Goal: Task Accomplishment & Management: Use online tool/utility

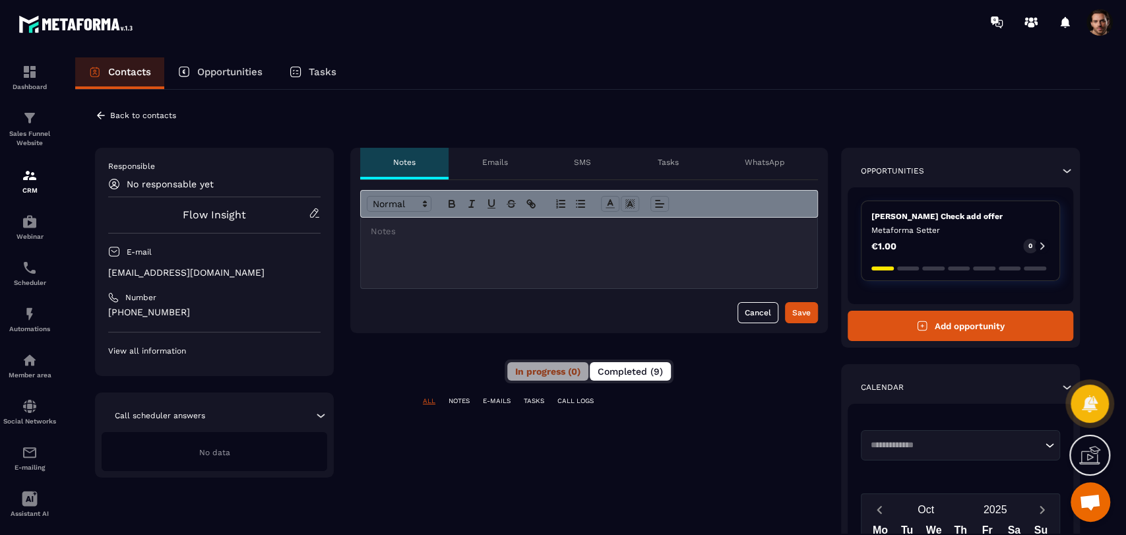
scroll to position [73, 0]
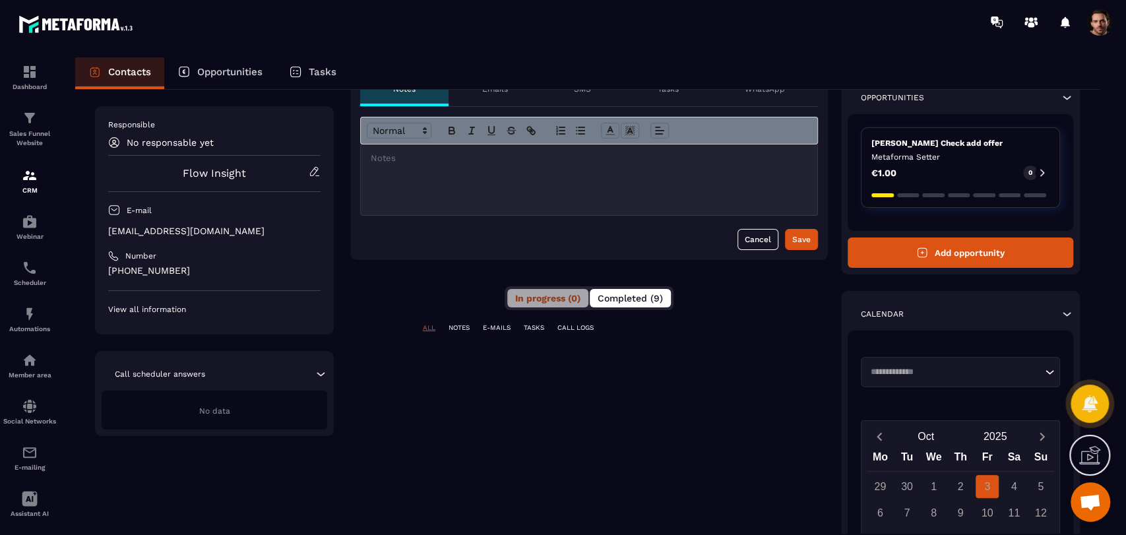
click at [638, 297] on span "Completed (9)" at bounding box center [630, 298] width 65 height 11
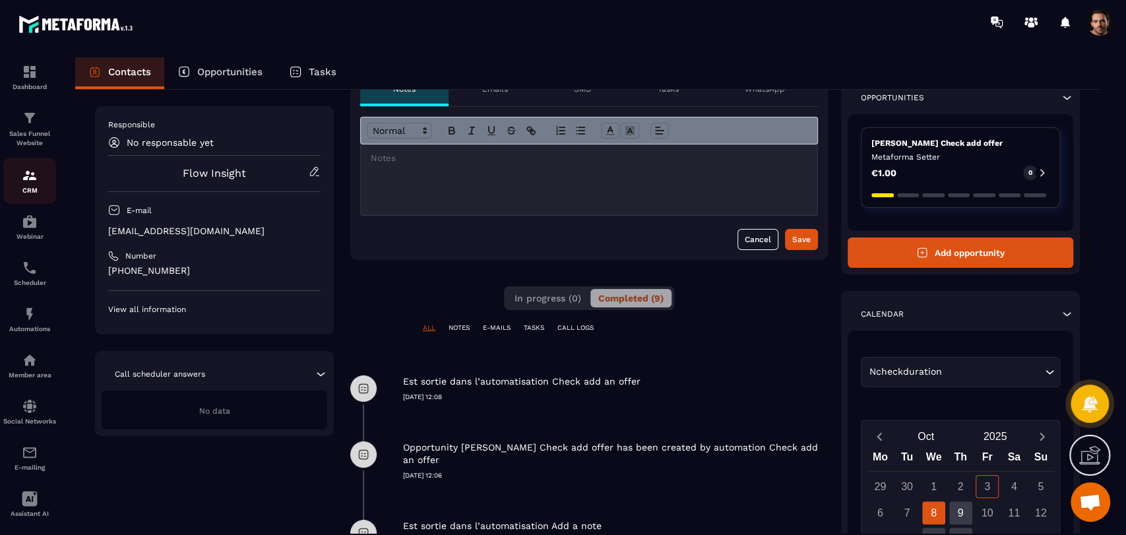
click at [24, 180] on img at bounding box center [30, 176] width 16 height 16
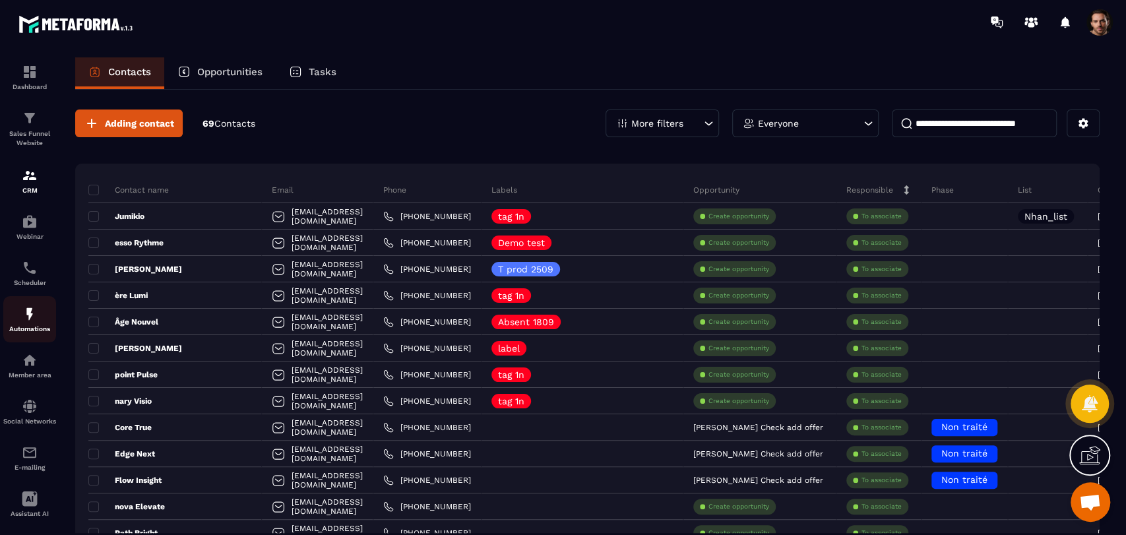
click at [30, 317] on img at bounding box center [30, 314] width 16 height 16
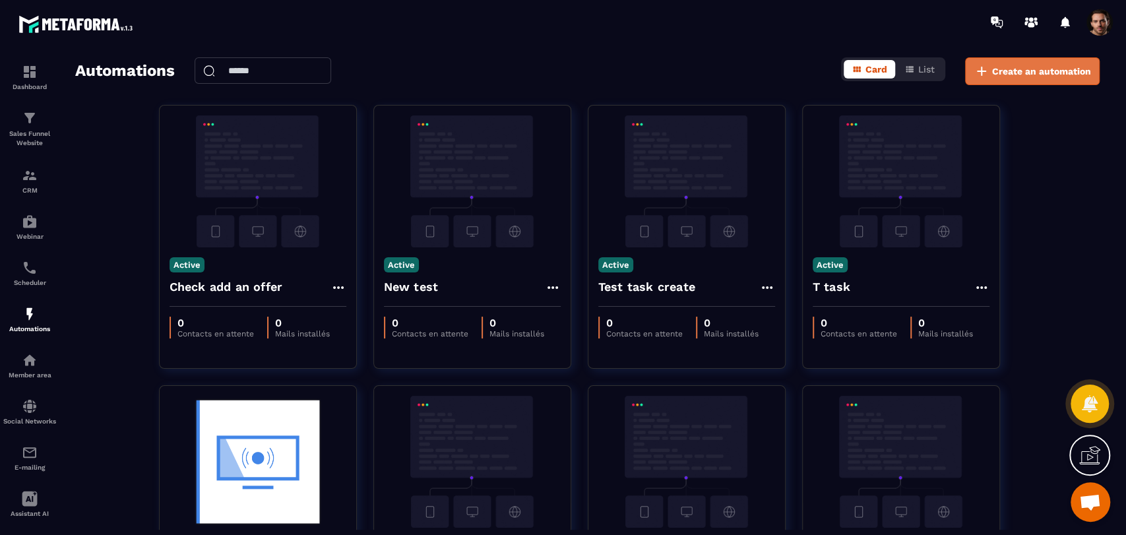
click at [1026, 80] on button "Create an automation" at bounding box center [1032, 71] width 135 height 28
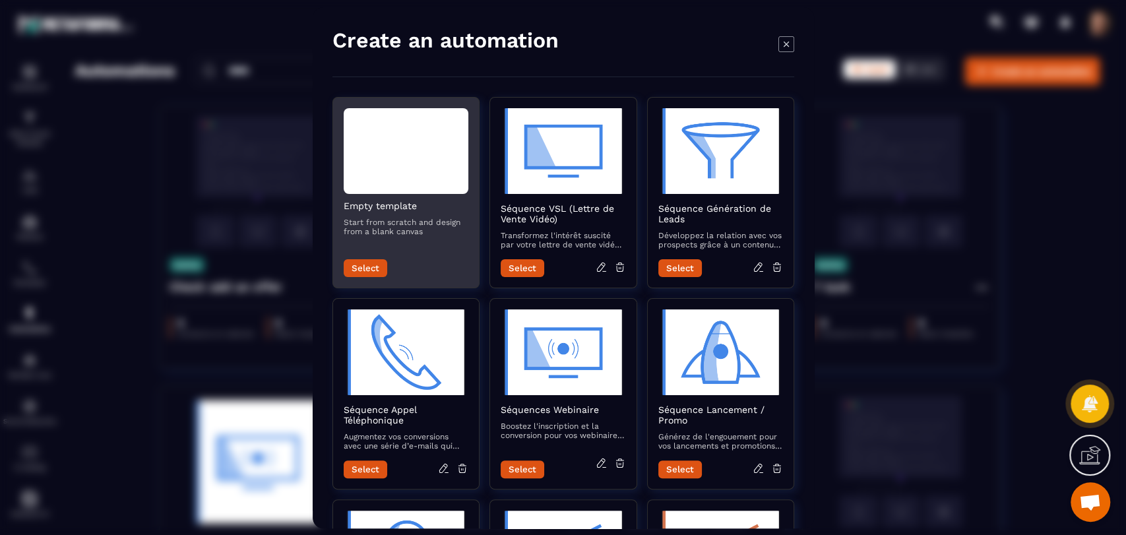
click at [369, 270] on button "Select" at bounding box center [366, 268] width 44 height 18
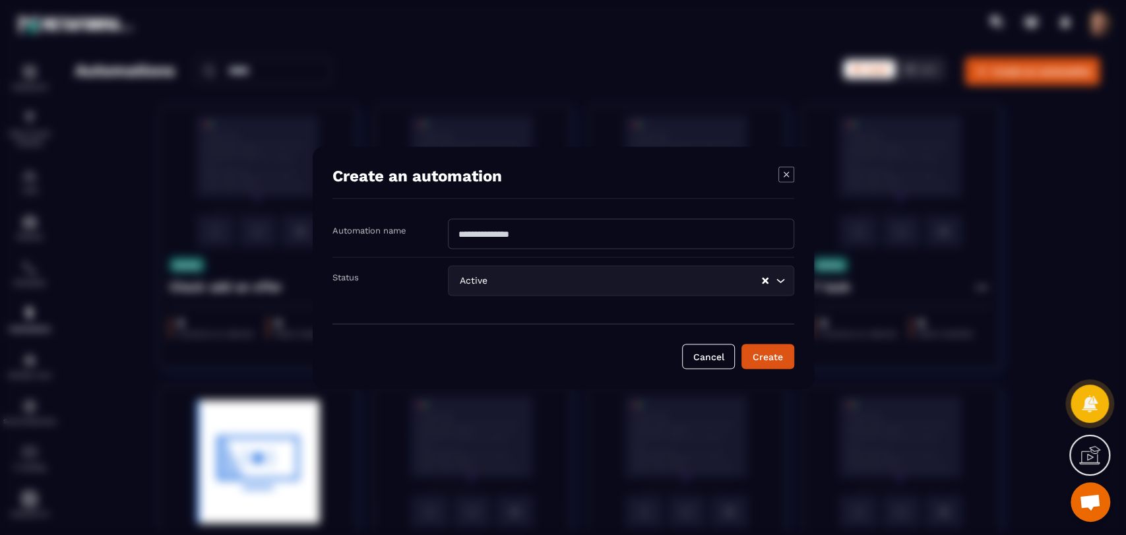
click at [590, 239] on input "Modal window" at bounding box center [621, 233] width 346 height 30
type input "**********"
click at [778, 360] on button "Create" at bounding box center [767, 356] width 53 height 25
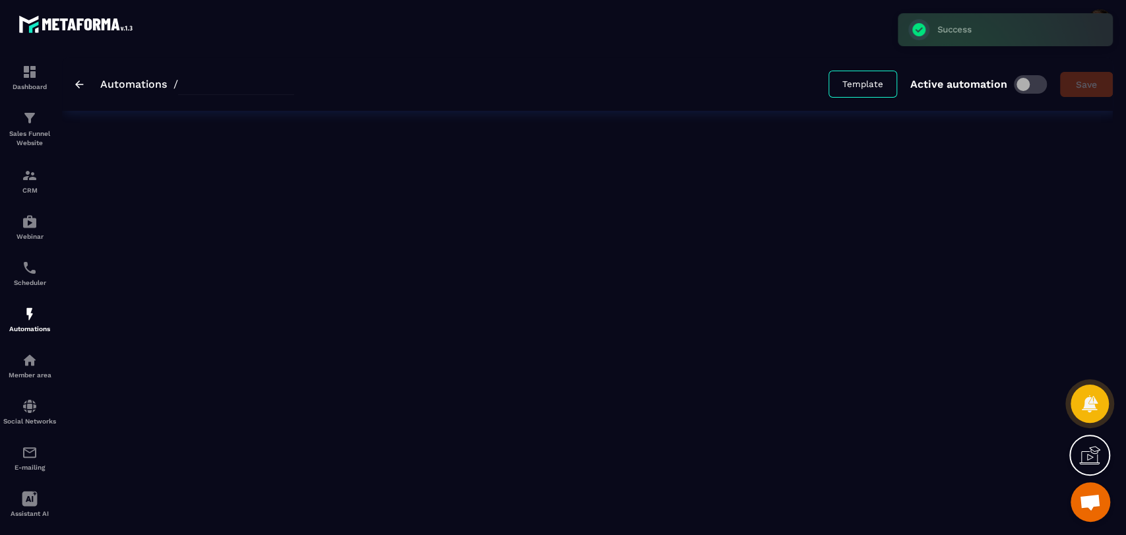
type input "**********"
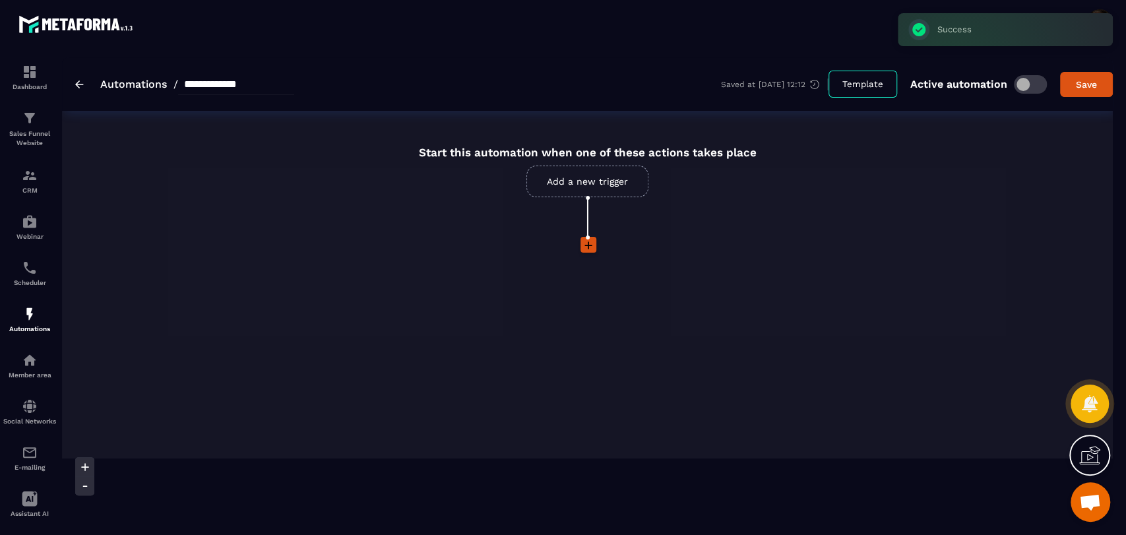
click at [588, 181] on link "Add a new trigger" at bounding box center [587, 182] width 122 height 32
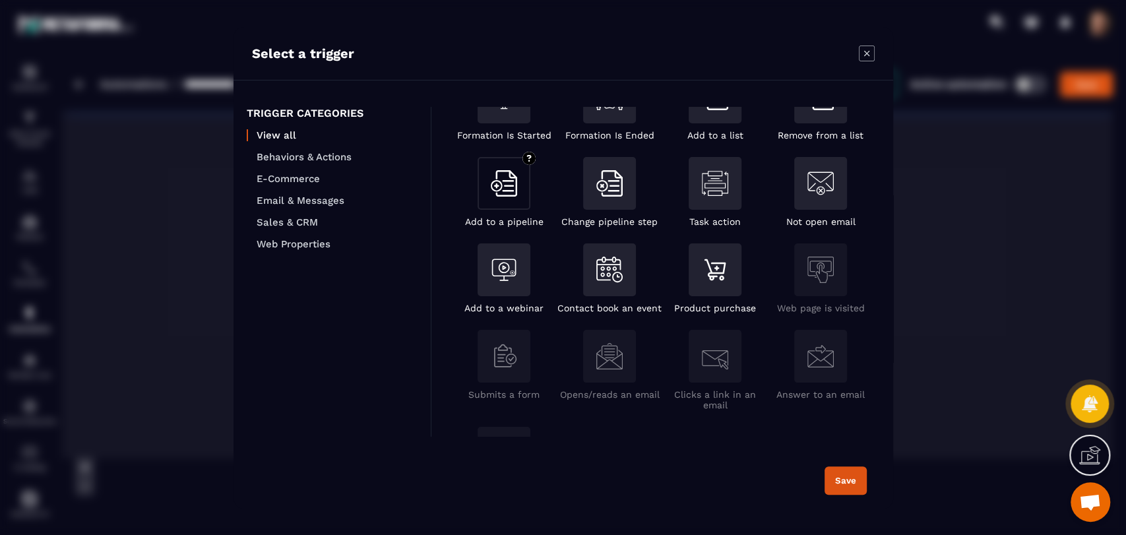
scroll to position [220, 0]
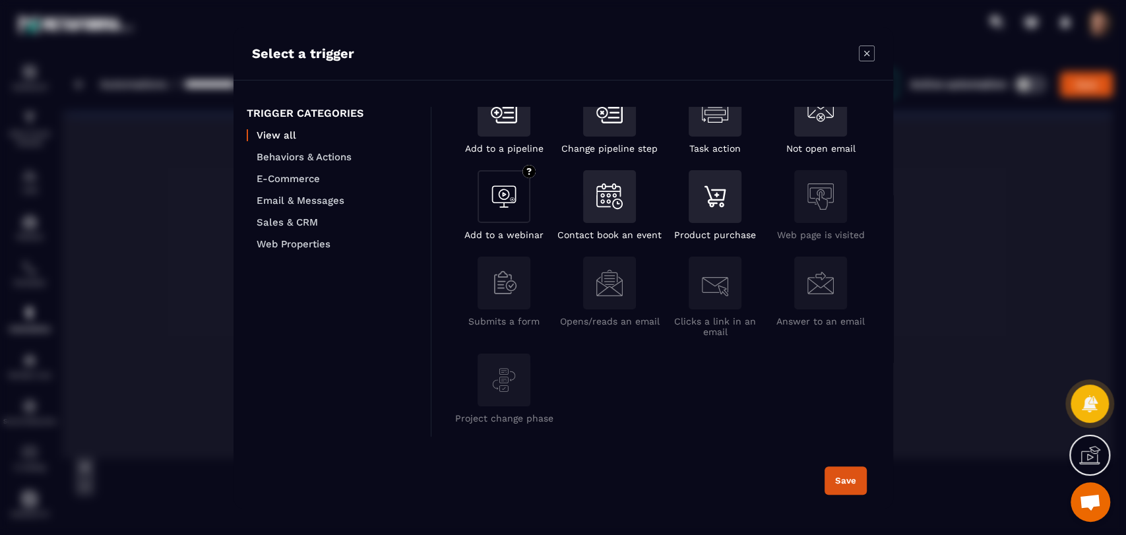
click at [522, 212] on div "Modal window" at bounding box center [504, 196] width 53 height 53
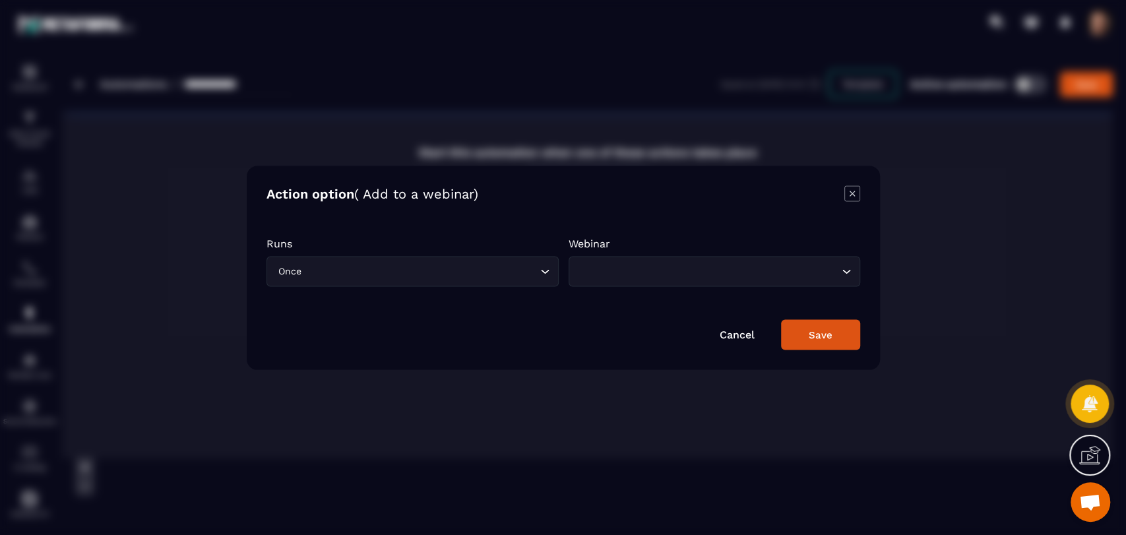
click at [432, 268] on input "Search for option" at bounding box center [420, 271] width 233 height 15
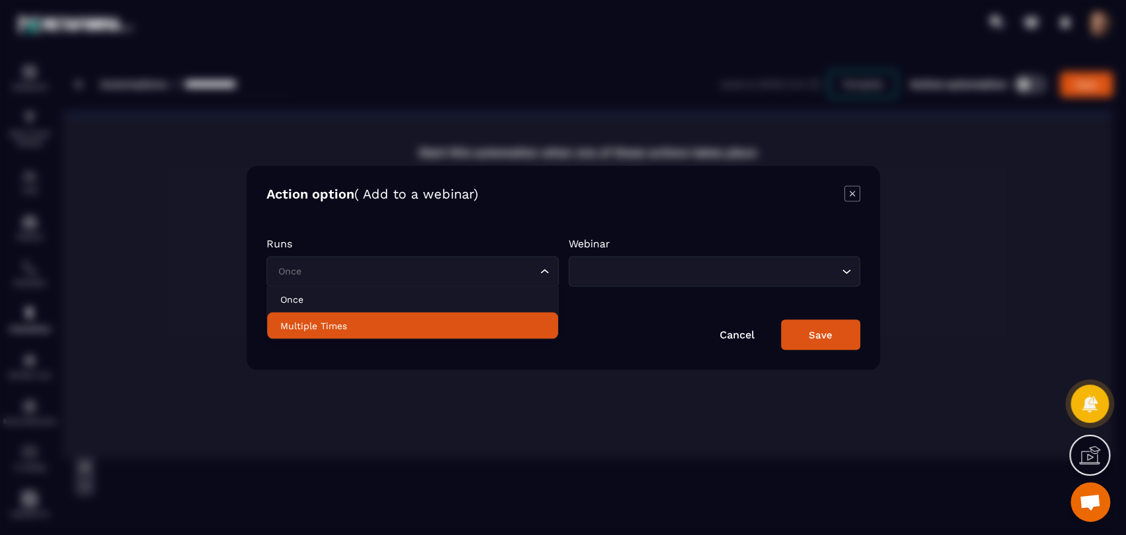
click at [437, 329] on p "Multiple Times" at bounding box center [412, 325] width 265 height 13
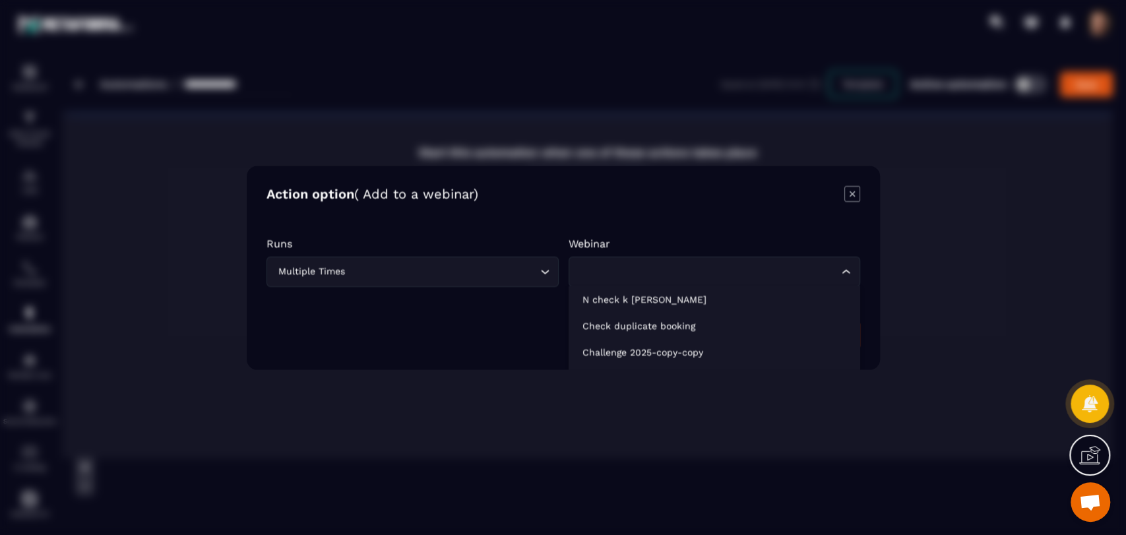
click at [639, 257] on div "Loading..." at bounding box center [714, 271] width 292 height 30
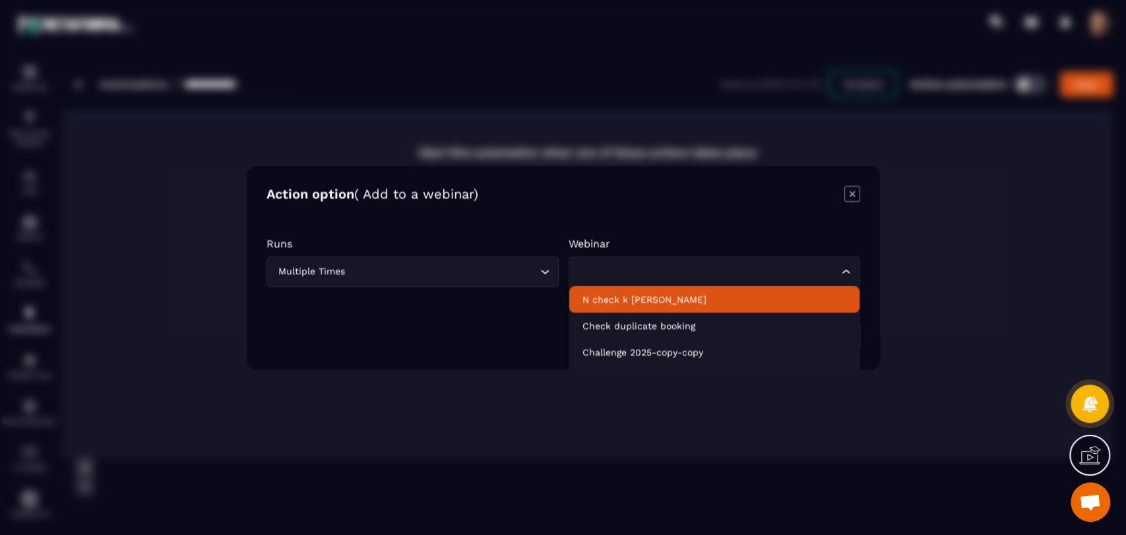
click at [652, 303] on p "N check k [PERSON_NAME]" at bounding box center [714, 298] width 265 height 13
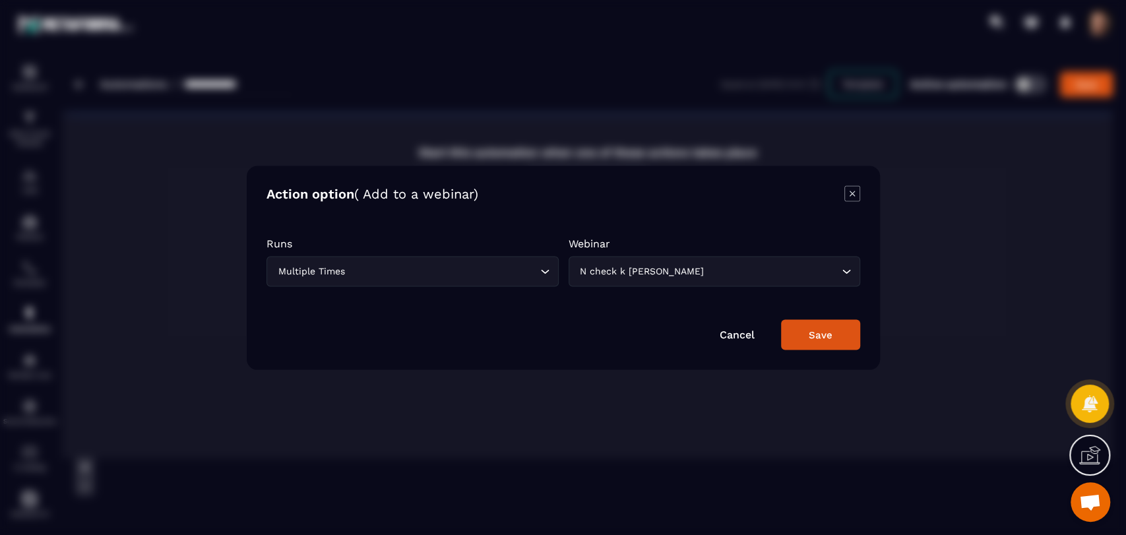
click at [833, 338] on button "Save" at bounding box center [820, 334] width 79 height 30
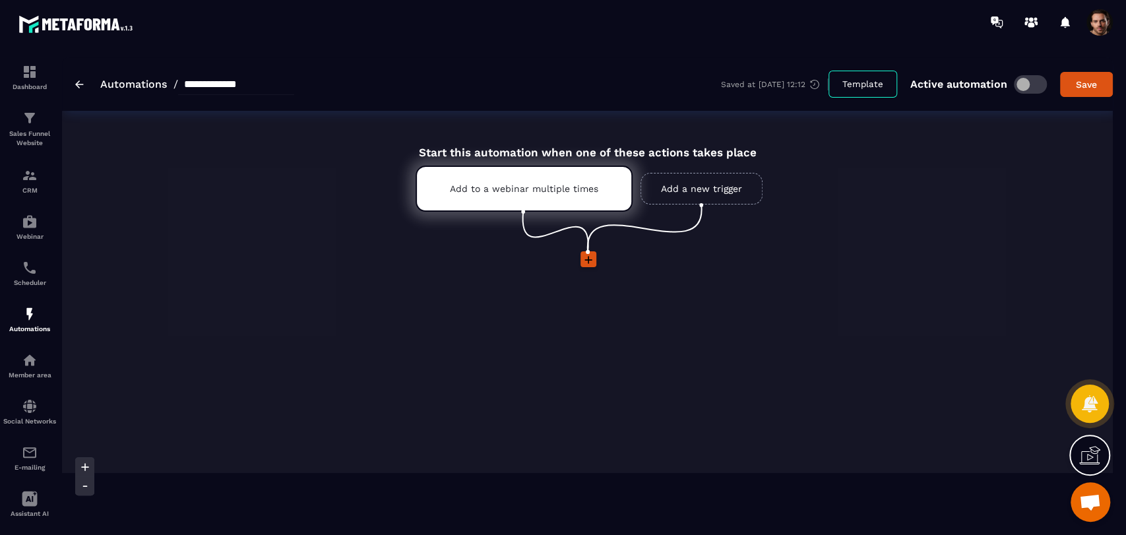
click at [718, 182] on link "Add a new trigger" at bounding box center [702, 189] width 122 height 32
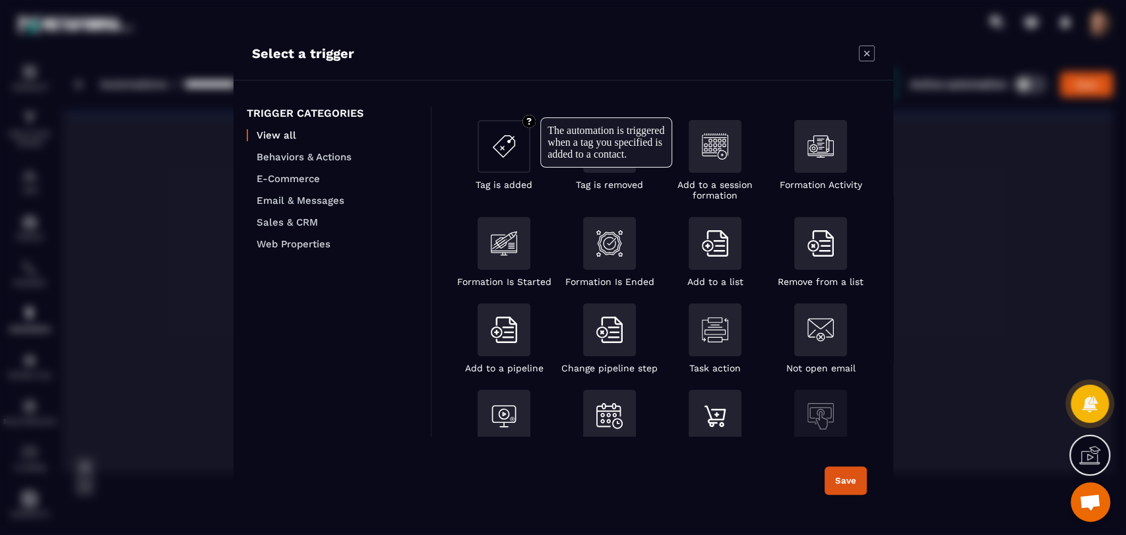
click at [491, 165] on div "Modal window" at bounding box center [504, 146] width 53 height 53
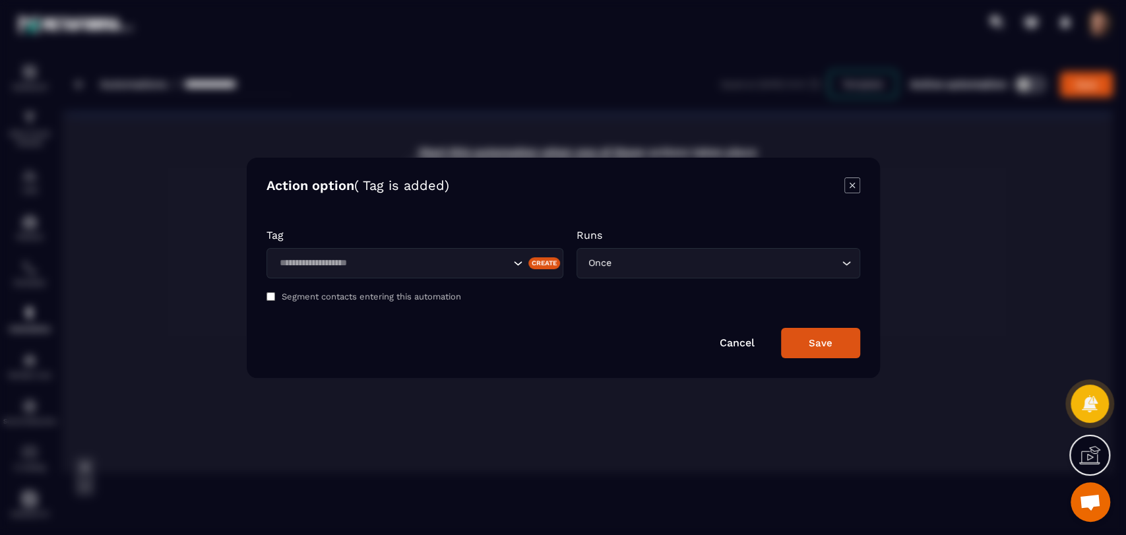
click at [399, 260] on input "Search for option" at bounding box center [392, 263] width 235 height 15
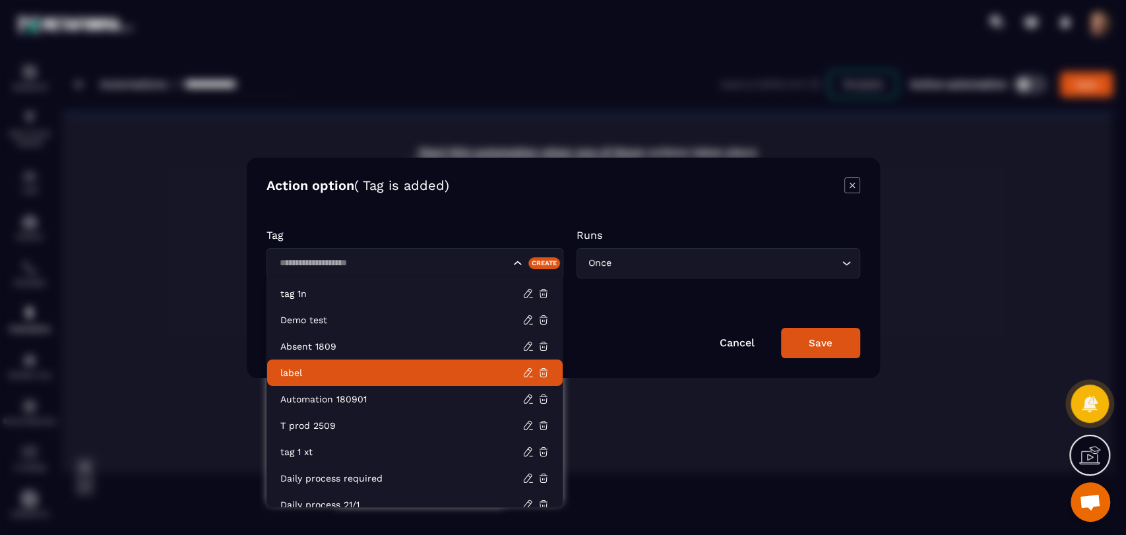
click at [369, 371] on p "label" at bounding box center [401, 372] width 242 height 13
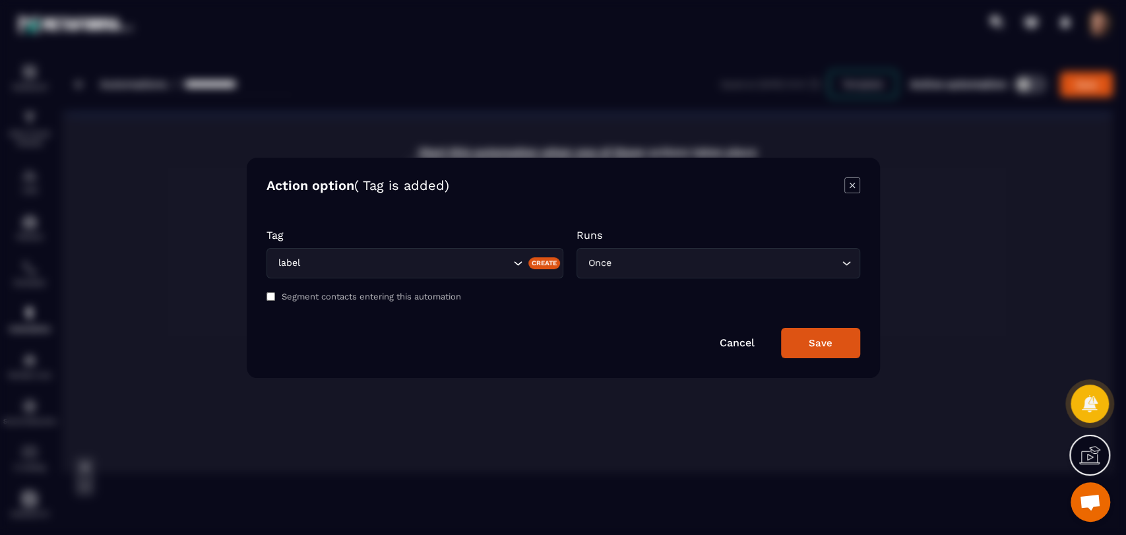
click at [794, 334] on button "Save" at bounding box center [820, 343] width 79 height 30
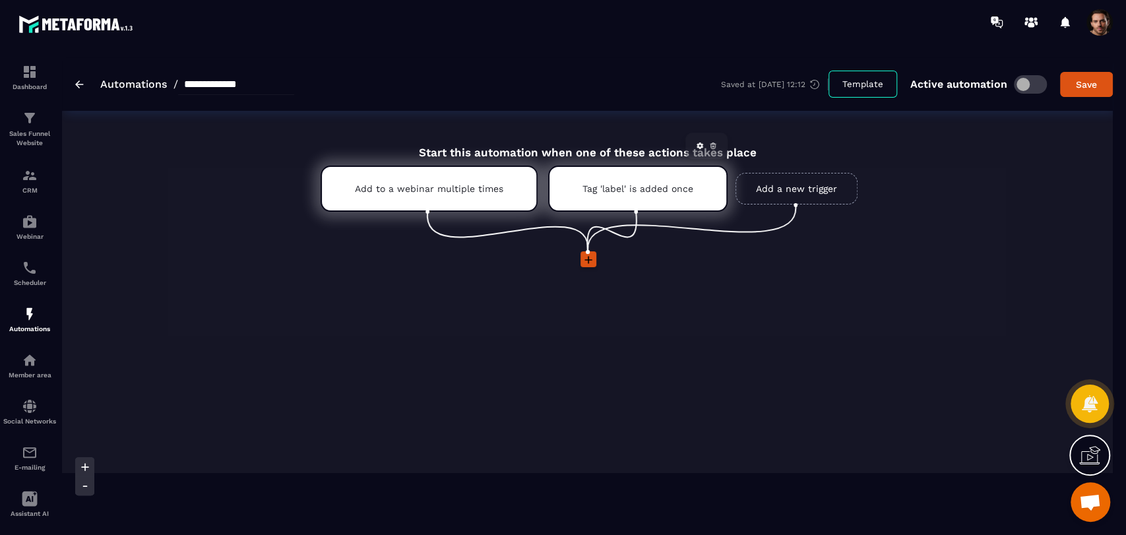
click at [645, 183] on p "Tag 'label' is added once" at bounding box center [638, 188] width 111 height 11
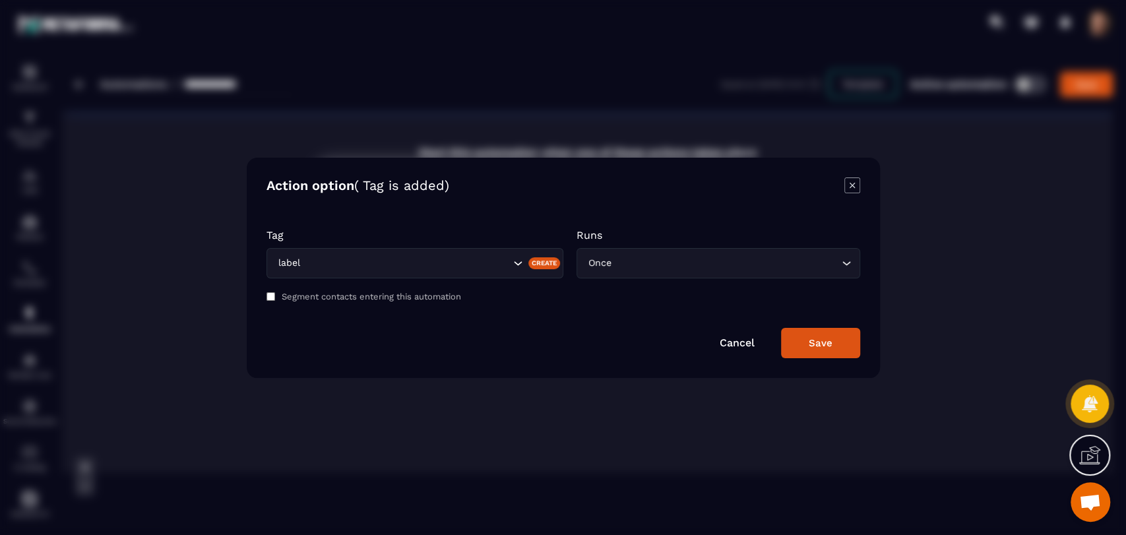
click at [474, 258] on input "Search for option" at bounding box center [415, 263] width 189 height 15
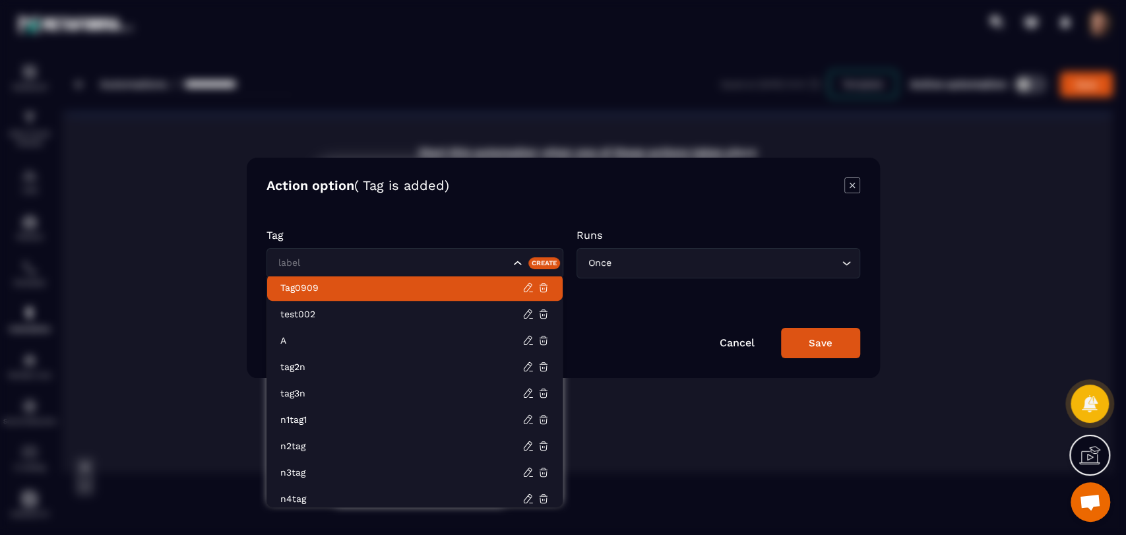
scroll to position [647, 0]
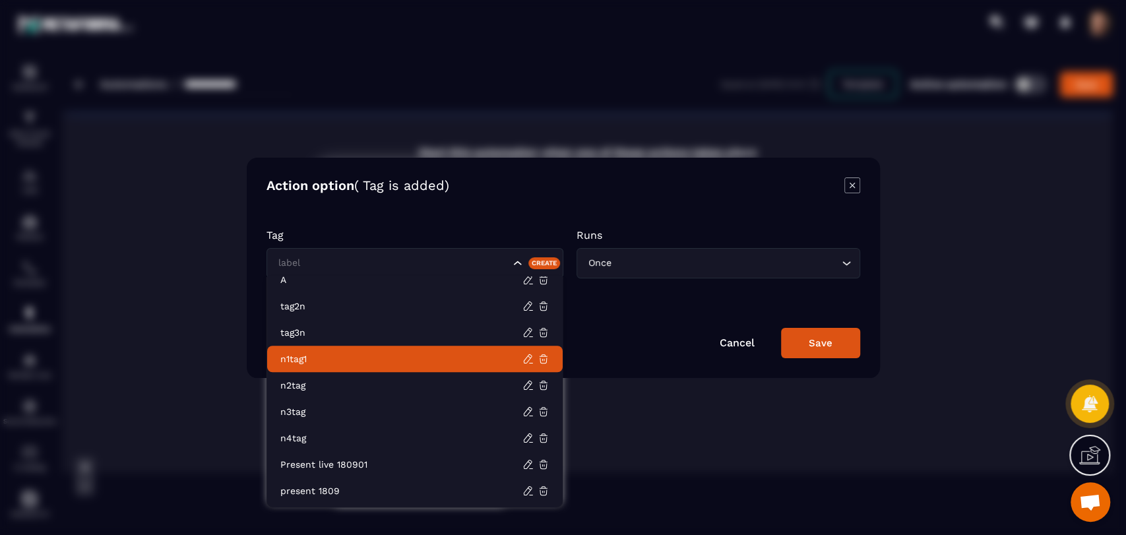
click at [403, 356] on p "n1tag1" at bounding box center [401, 359] width 242 height 13
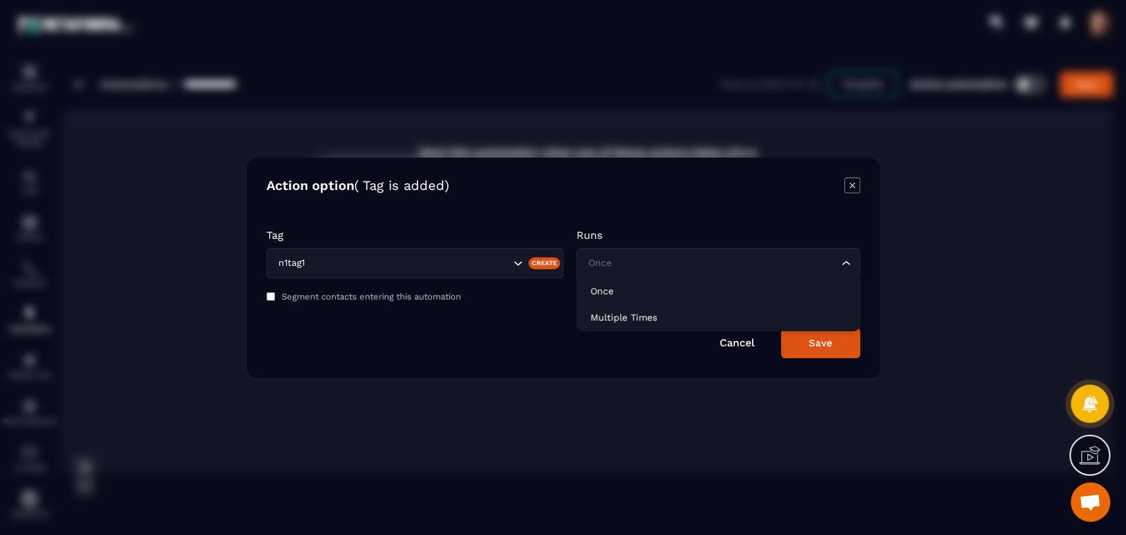
click at [697, 258] on input "Search for option" at bounding box center [711, 263] width 253 height 15
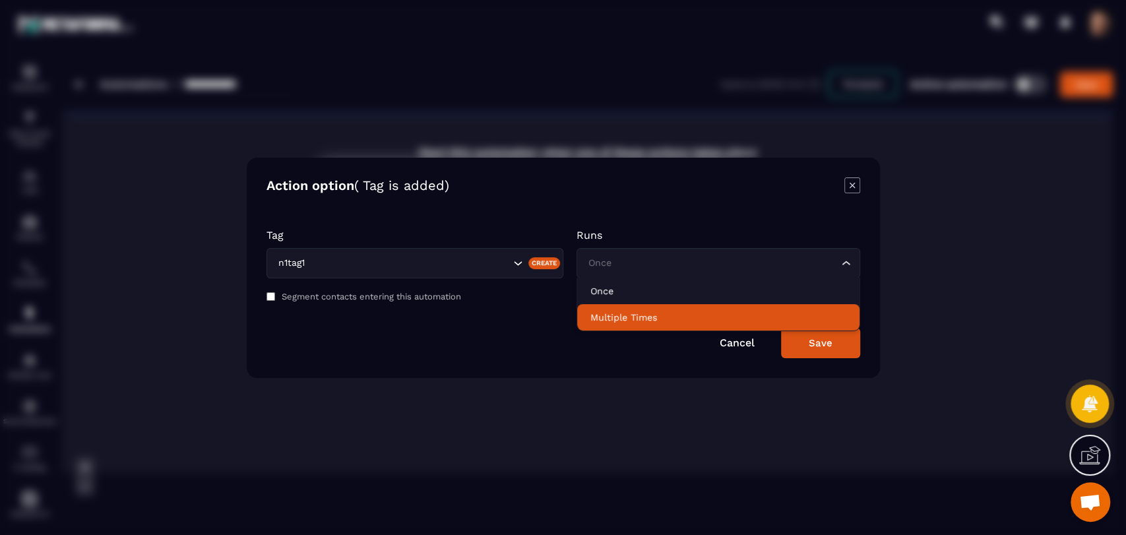
click at [680, 313] on p "Multiple Times" at bounding box center [718, 317] width 256 height 13
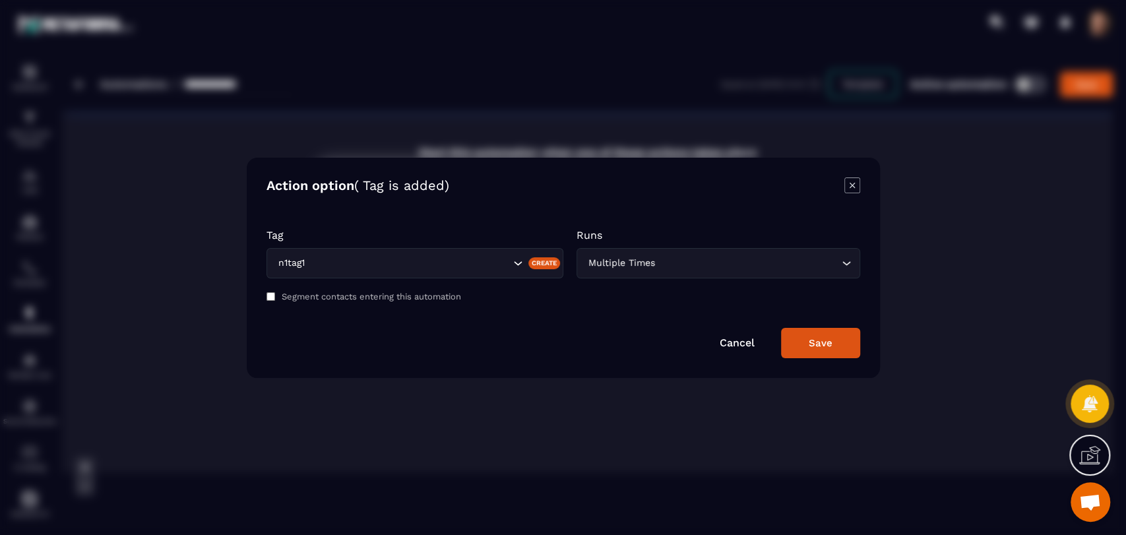
click at [833, 345] on button "Save" at bounding box center [820, 343] width 79 height 30
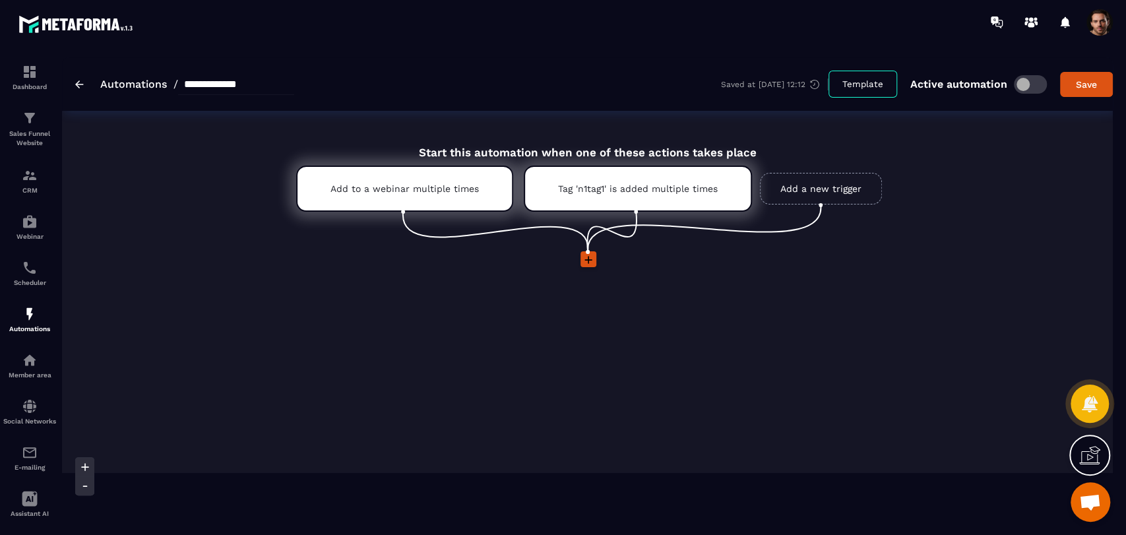
click at [597, 261] on div at bounding box center [587, 260] width 99 height 18
click at [589, 265] on icon at bounding box center [588, 259] width 13 height 13
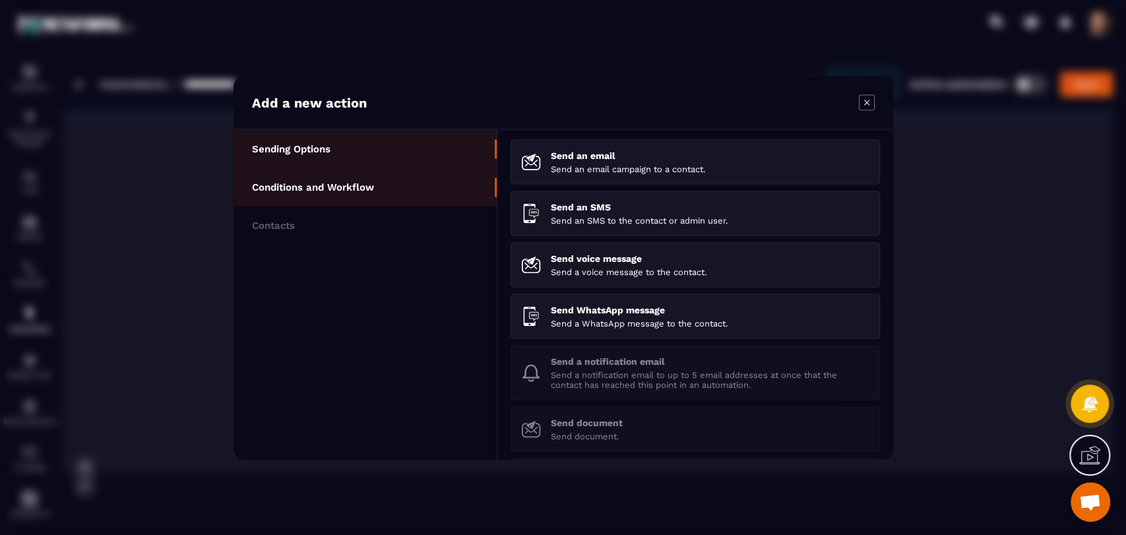
click at [391, 179] on li "Conditions and Workflow" at bounding box center [365, 187] width 263 height 38
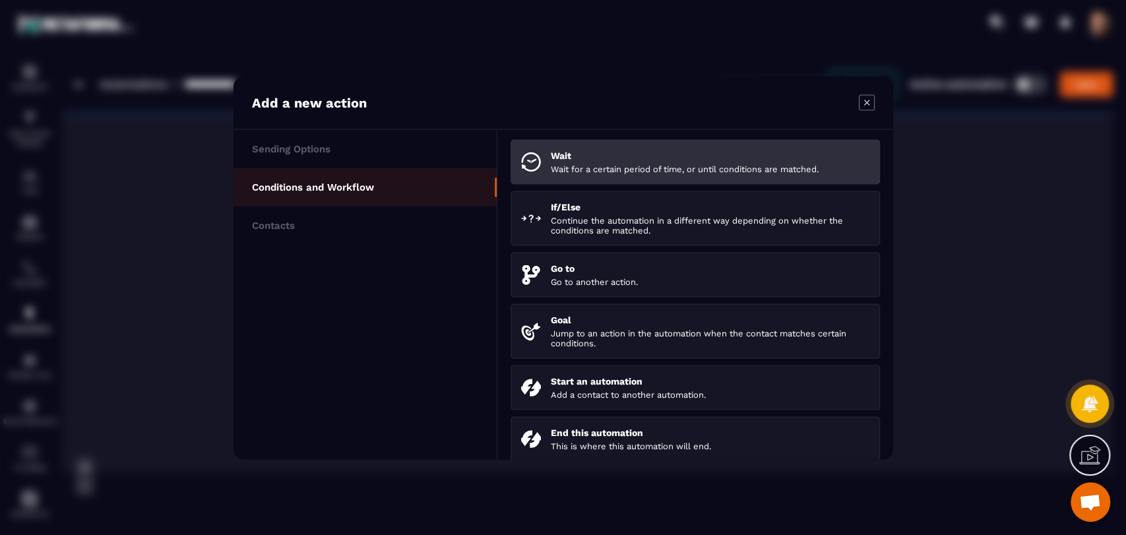
click at [590, 175] on li "Wait Wait for a certain period of time, or until conditions are matched." at bounding box center [695, 161] width 369 height 45
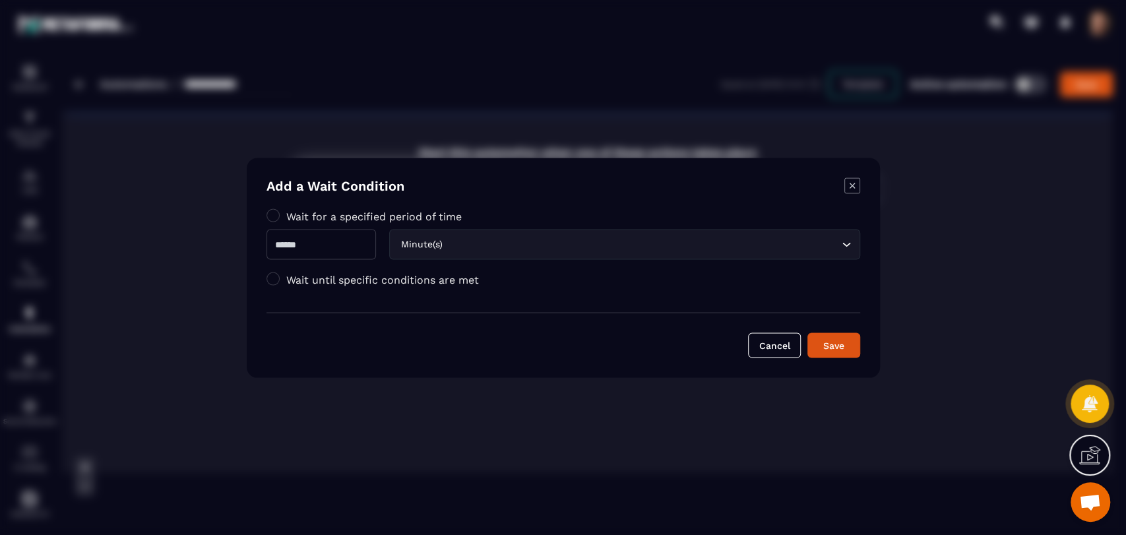
click at [358, 239] on input "Modal window" at bounding box center [322, 244] width 110 height 30
type input "*"
click at [830, 354] on button "Save" at bounding box center [833, 344] width 53 height 25
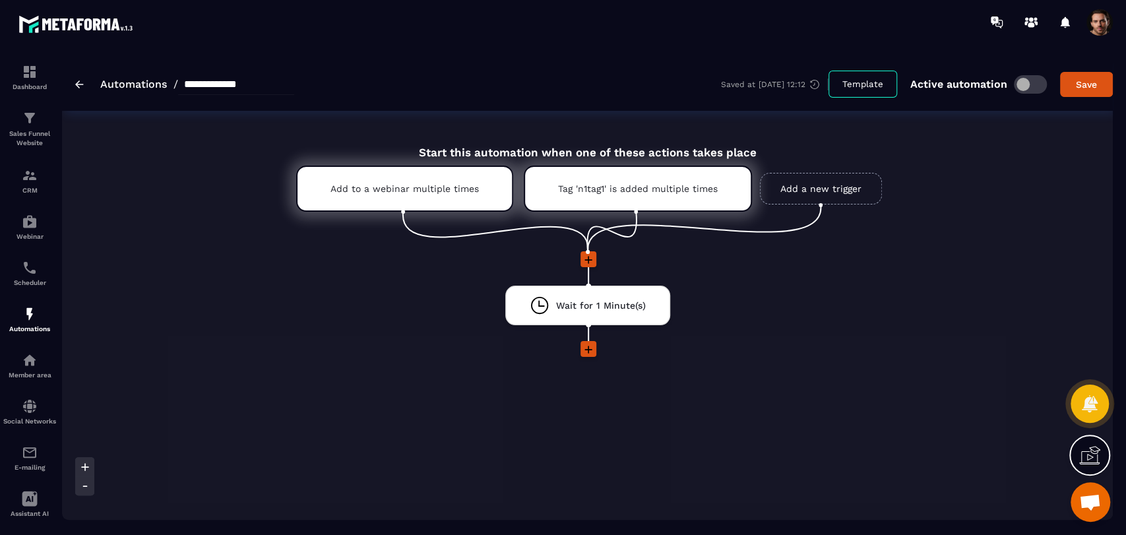
click at [1085, 69] on div "**********" at bounding box center [587, 83] width 1051 height 53
click at [1084, 79] on div "Save" at bounding box center [1087, 84] width 36 height 13
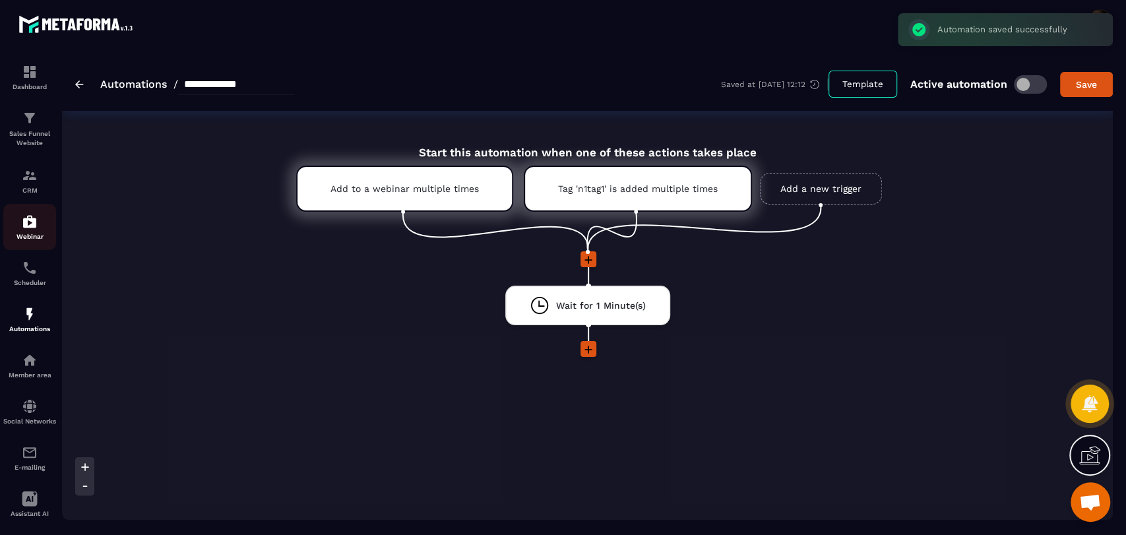
click at [24, 220] on img at bounding box center [30, 222] width 16 height 16
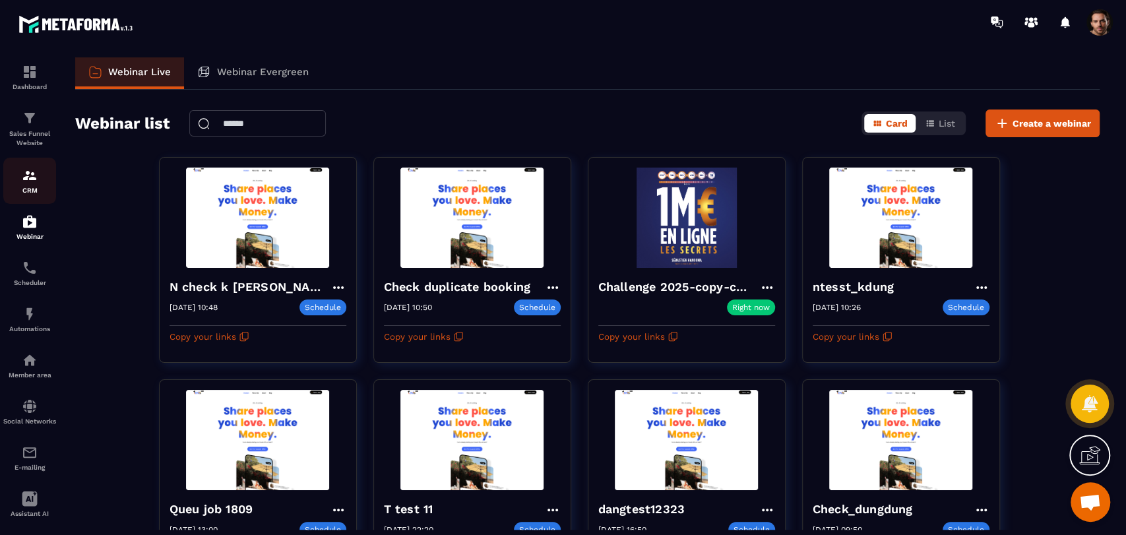
click at [34, 179] on img at bounding box center [30, 176] width 16 height 16
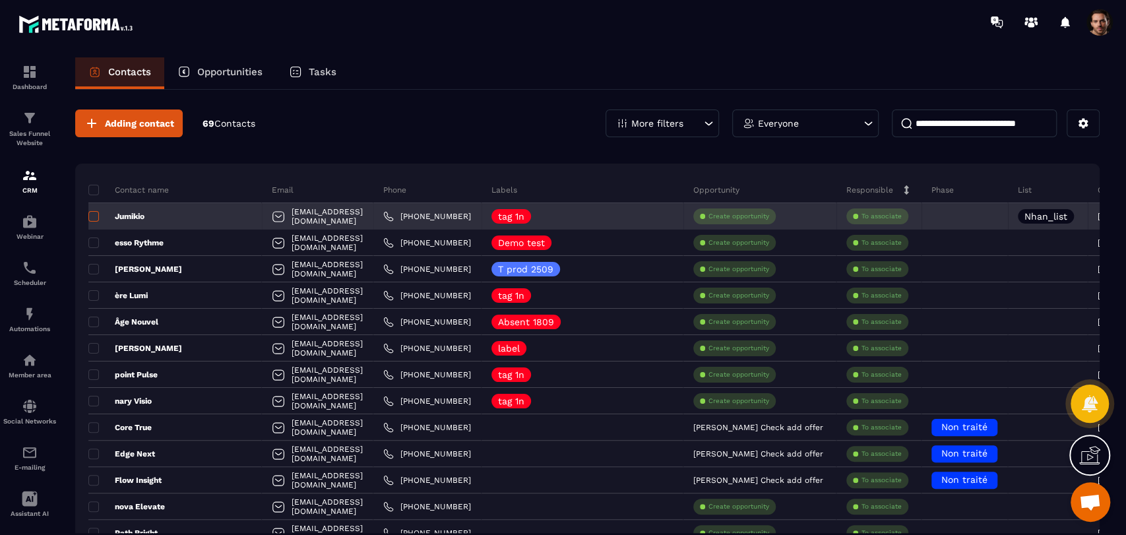
click at [90, 216] on span at bounding box center [93, 216] width 11 height 11
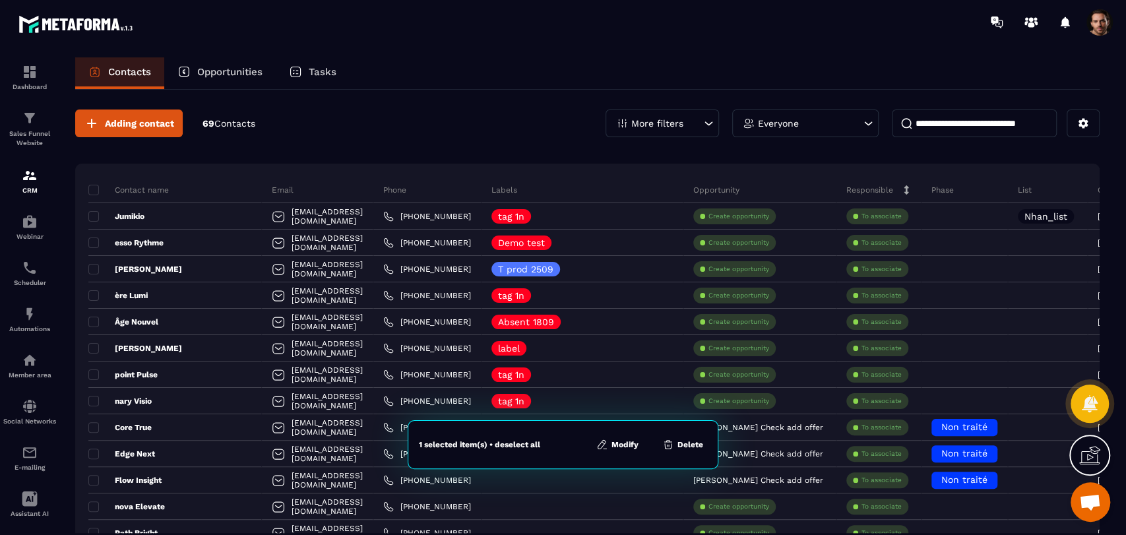
click at [629, 443] on button "Modify" at bounding box center [617, 444] width 50 height 13
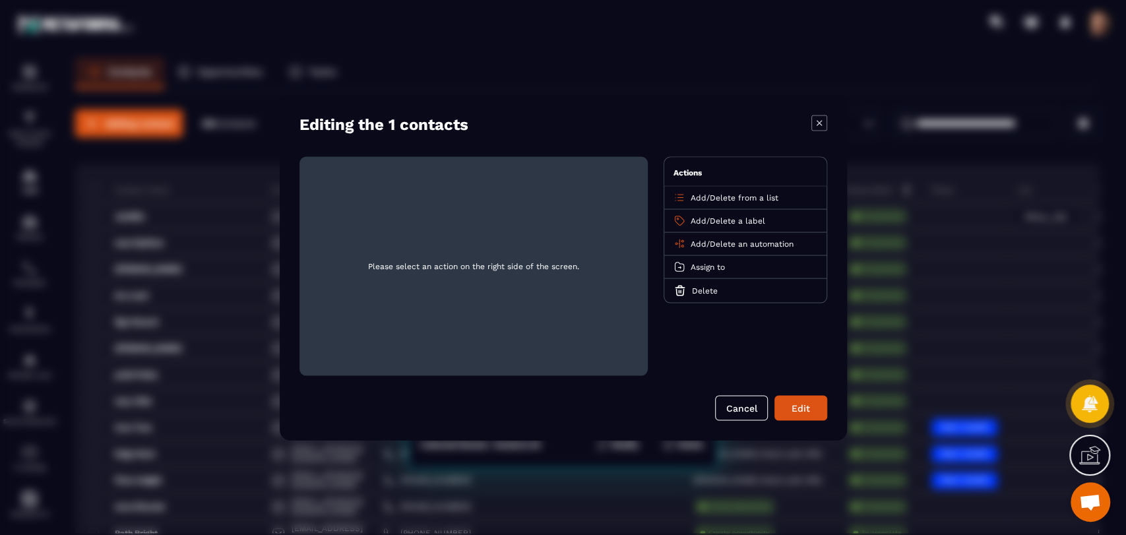
click at [698, 247] on span "Add" at bounding box center [699, 243] width 16 height 9
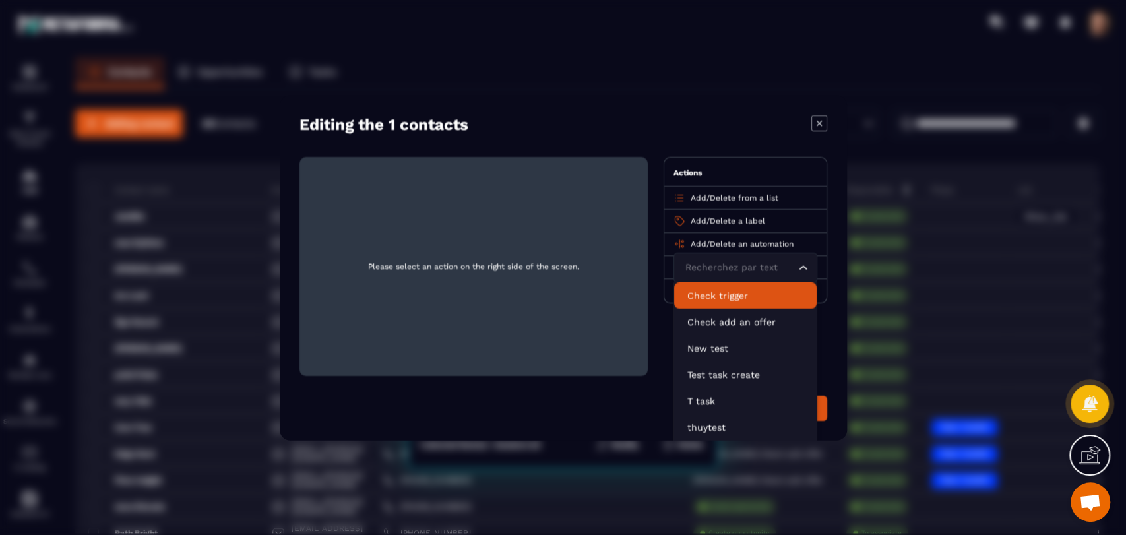
click at [714, 289] on p "Check trigger" at bounding box center [745, 294] width 116 height 13
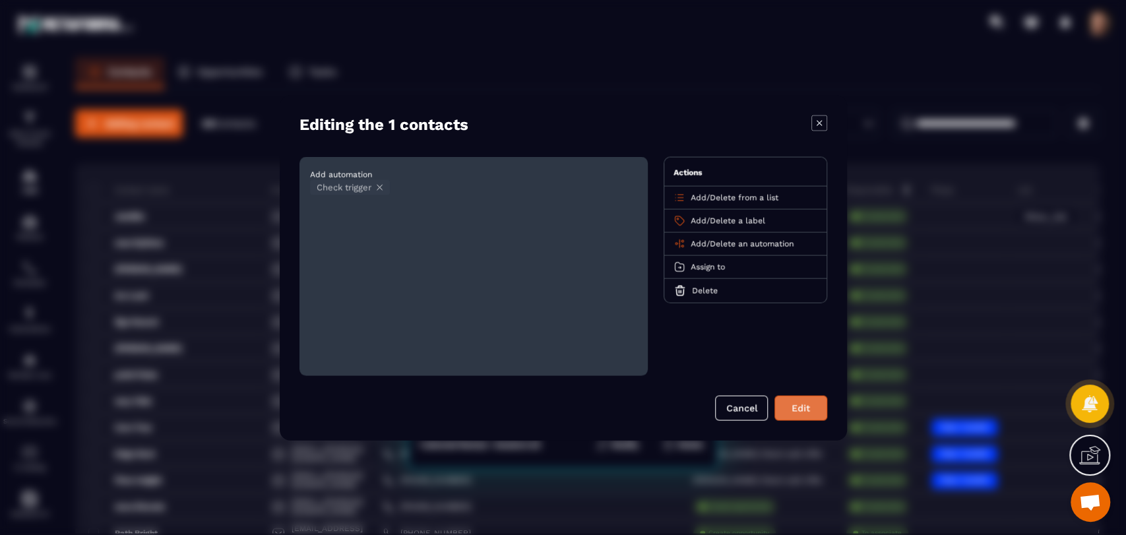
click at [796, 410] on button "Edit" at bounding box center [800, 407] width 53 height 25
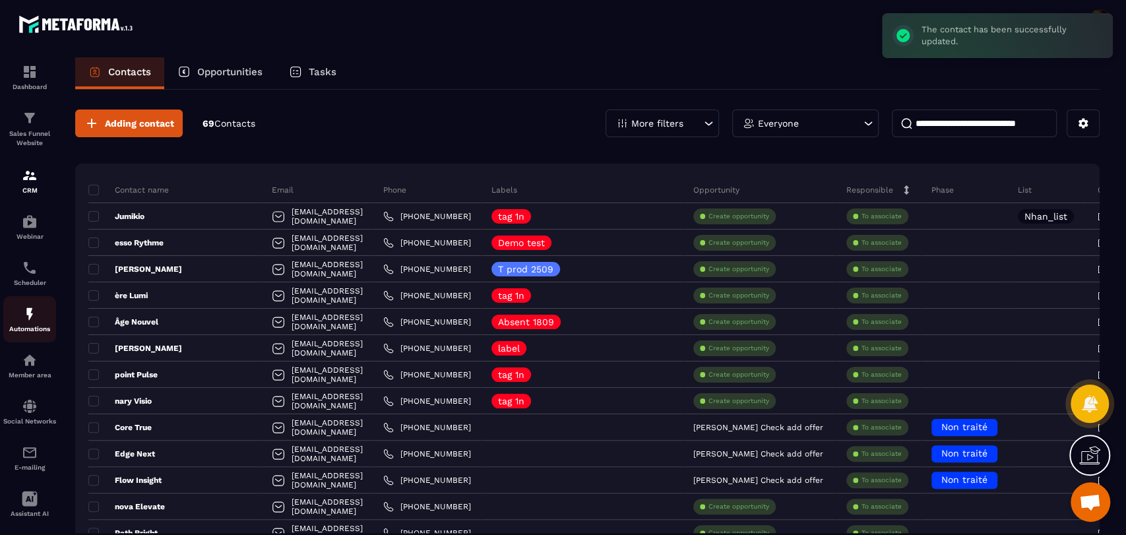
click at [36, 325] on div "Automations" at bounding box center [29, 319] width 53 height 26
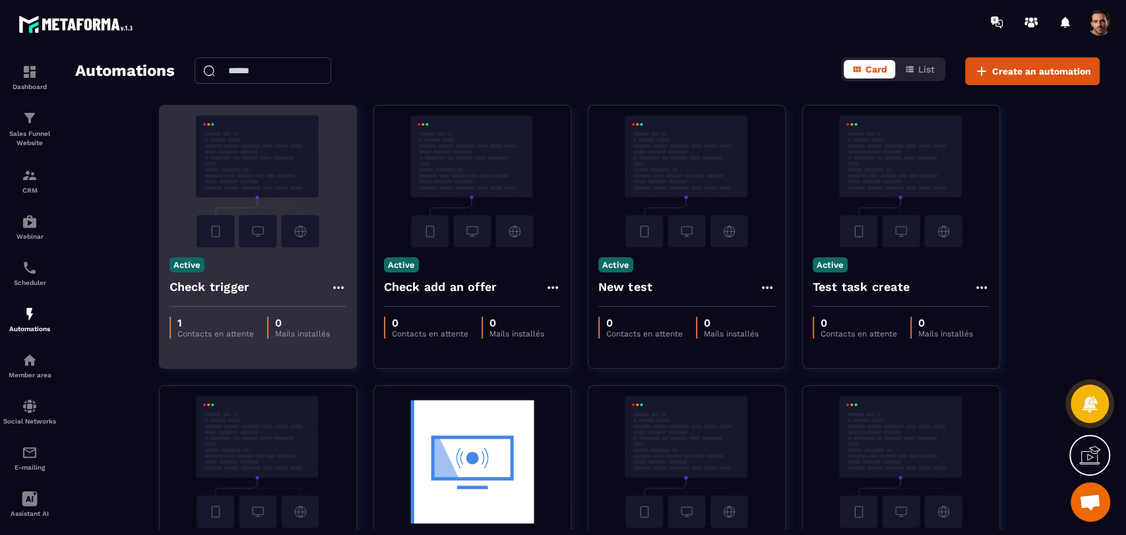
click at [337, 286] on icon at bounding box center [337, 287] width 11 height 3
click at [350, 307] on link "Edit" at bounding box center [370, 317] width 69 height 29
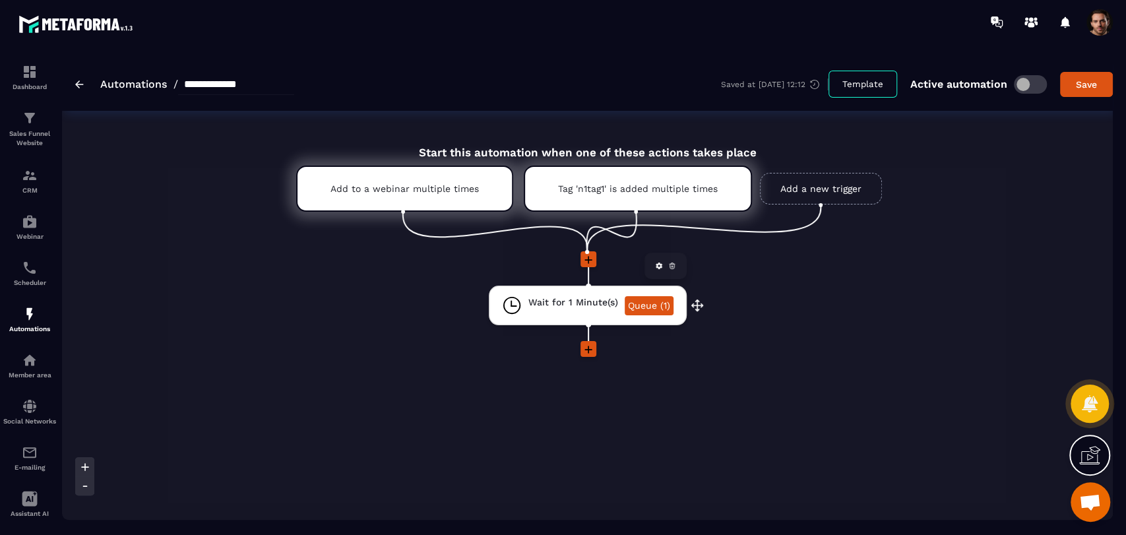
click at [652, 308] on link "Queue (1)" at bounding box center [649, 305] width 49 height 19
click at [13, 182] on div "CRM" at bounding box center [29, 181] width 53 height 26
